Goal: Task Accomplishment & Management: Manage account settings

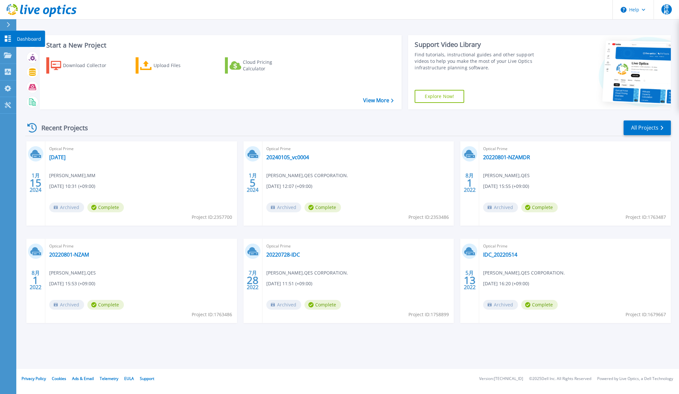
click at [11, 40] on icon at bounding box center [8, 39] width 8 height 6
click at [6, 19] on link at bounding box center [38, 10] width 77 height 20
click at [9, 27] on icon at bounding box center [9, 24] width 4 height 5
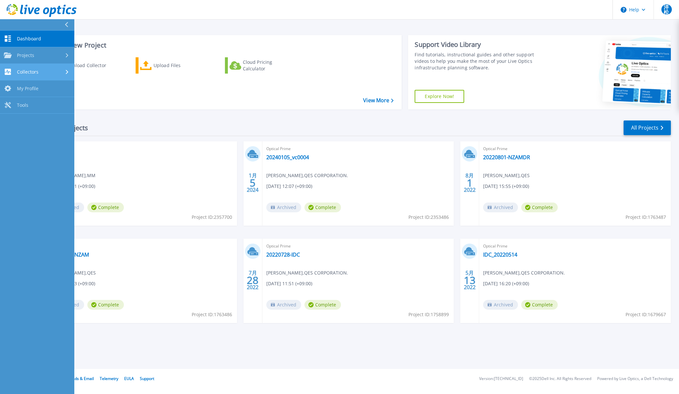
click at [34, 68] on link "Collectors Collectors" at bounding box center [37, 72] width 74 height 17
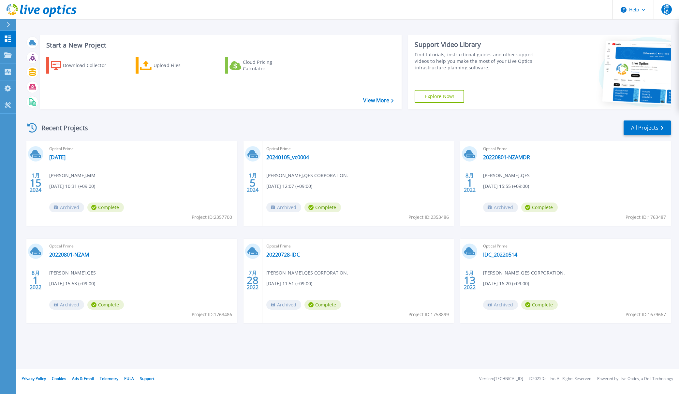
click at [271, 101] on div "Download Collector Upload Files Cloud Pricing Calculator" at bounding box center [219, 79] width 357 height 54
click at [668, 8] on span "洋松" at bounding box center [666, 9] width 10 height 10
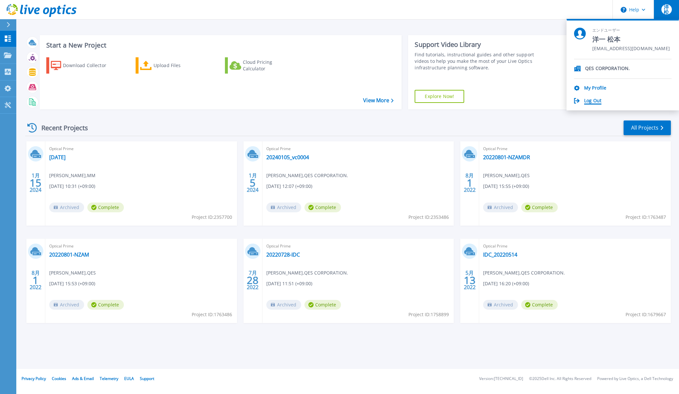
click at [597, 98] on link "Log Out" at bounding box center [592, 101] width 17 height 6
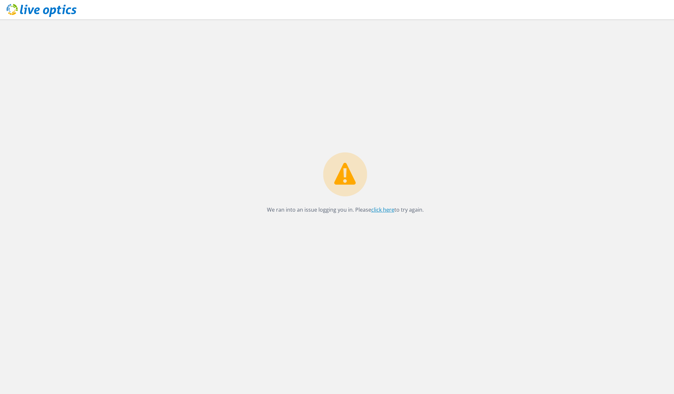
click at [373, 207] on link "click here" at bounding box center [382, 209] width 23 height 7
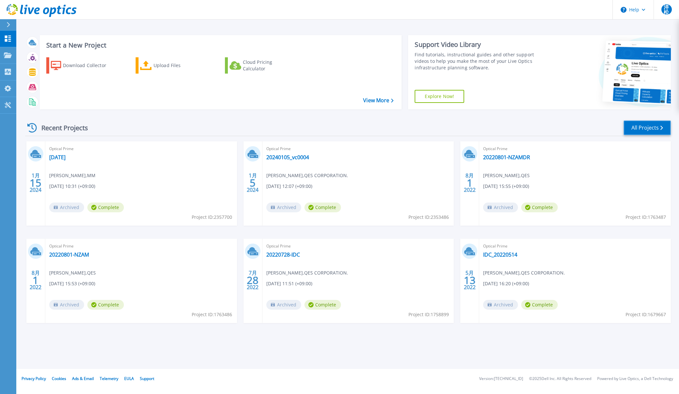
click at [642, 127] on link "All Projects" at bounding box center [646, 128] width 47 height 15
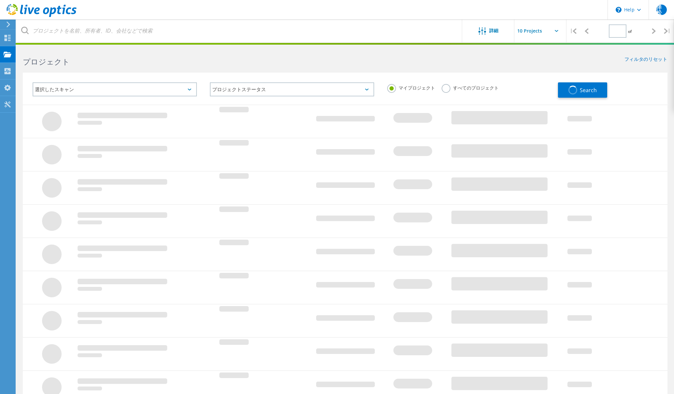
type input "1"
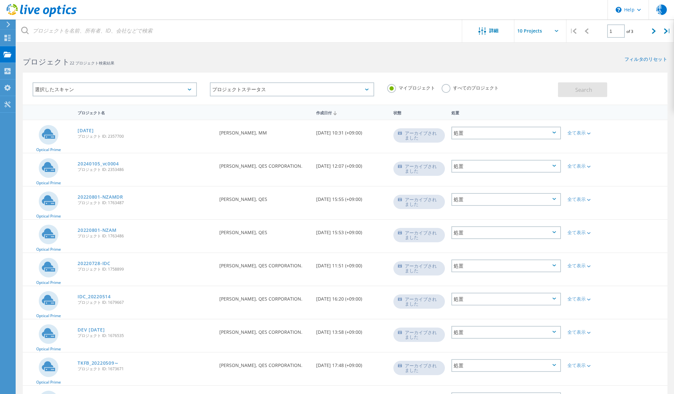
click at [44, 10] on use at bounding box center [42, 10] width 70 height 13
